Goal: Information Seeking & Learning: Learn about a topic

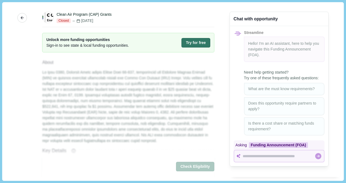
click at [18, 19] on button "More" at bounding box center [22, 18] width 10 height 10
click at [21, 20] on icon "button" at bounding box center [22, 18] width 5 height 5
